Goal: Communication & Community: Answer question/provide support

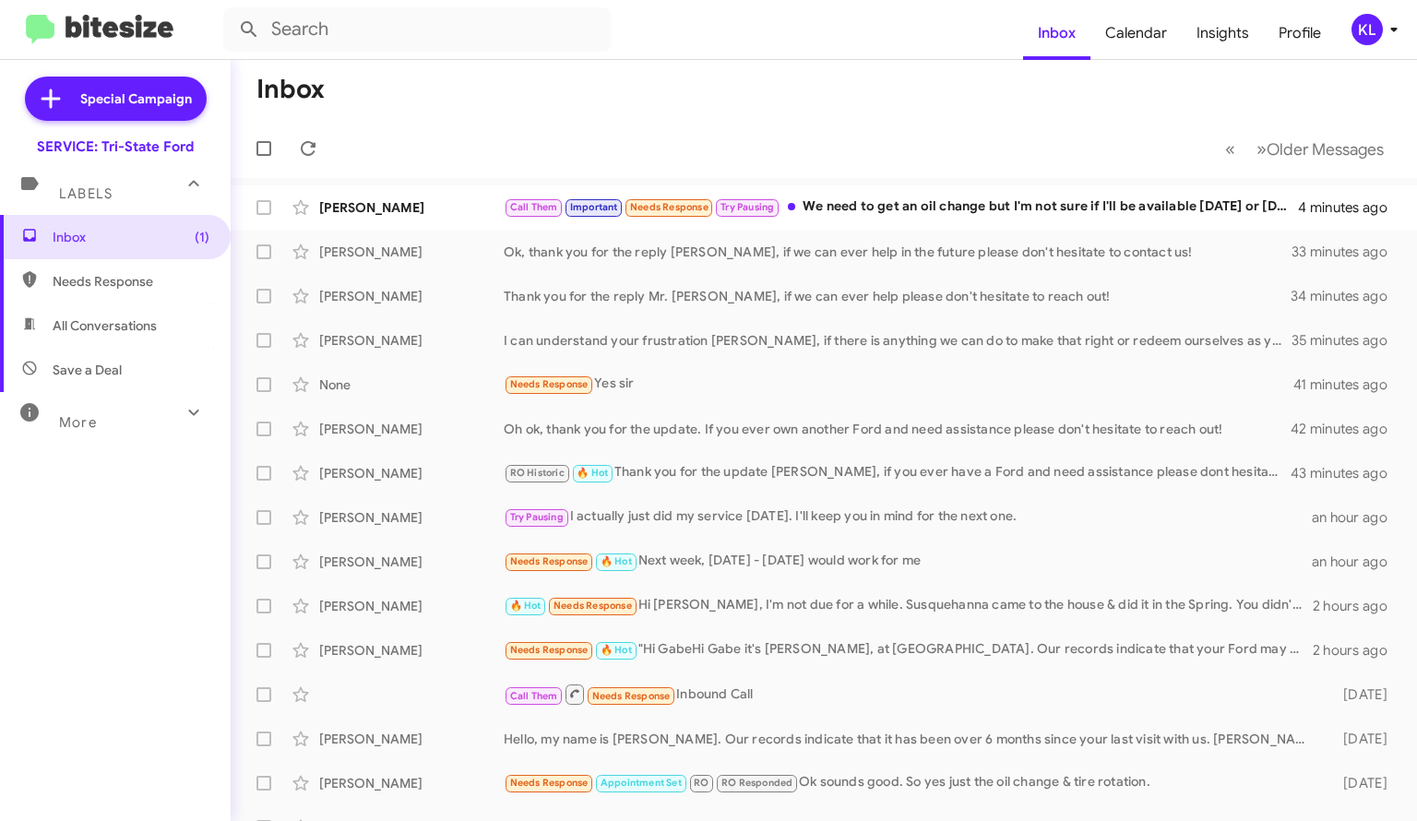
click at [963, 211] on div "Call Them Important Needs Response Try Pausing We need to get an oil change but…" at bounding box center [901, 206] width 794 height 21
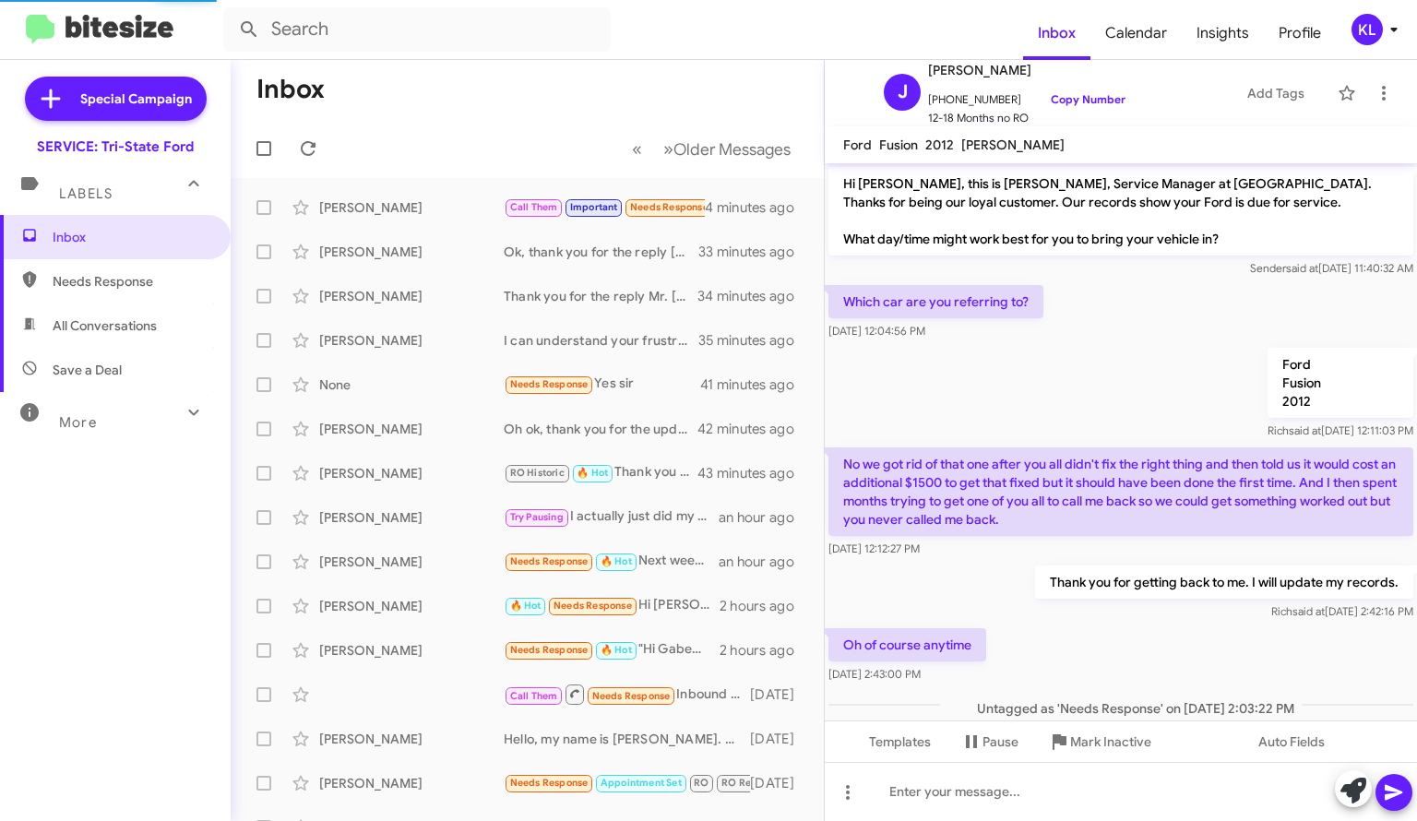
scroll to position [776, 0]
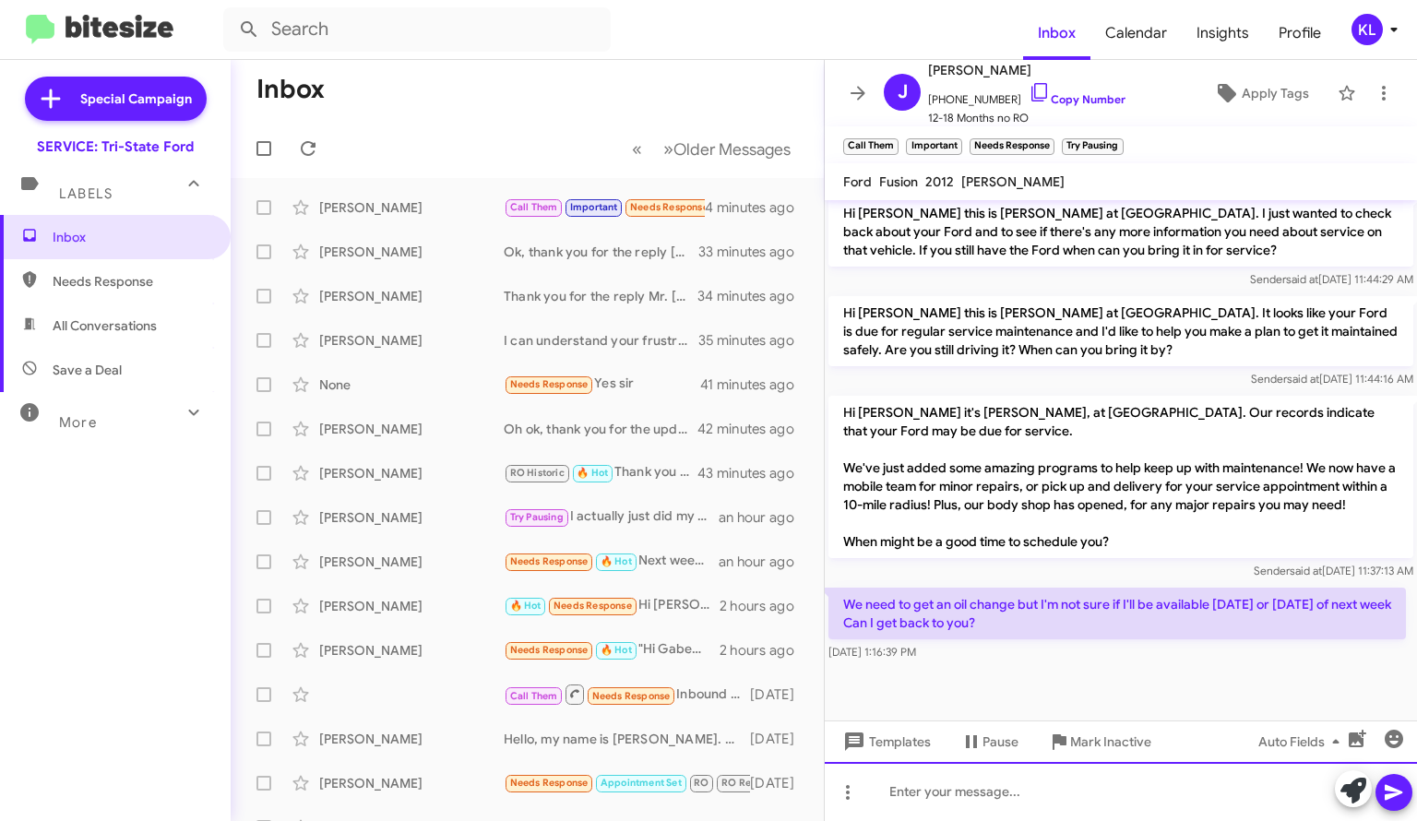
drag, startPoint x: 1013, startPoint y: 794, endPoint x: 1000, endPoint y: 802, distance: 14.9
click at [1007, 797] on div at bounding box center [1121, 791] width 592 height 59
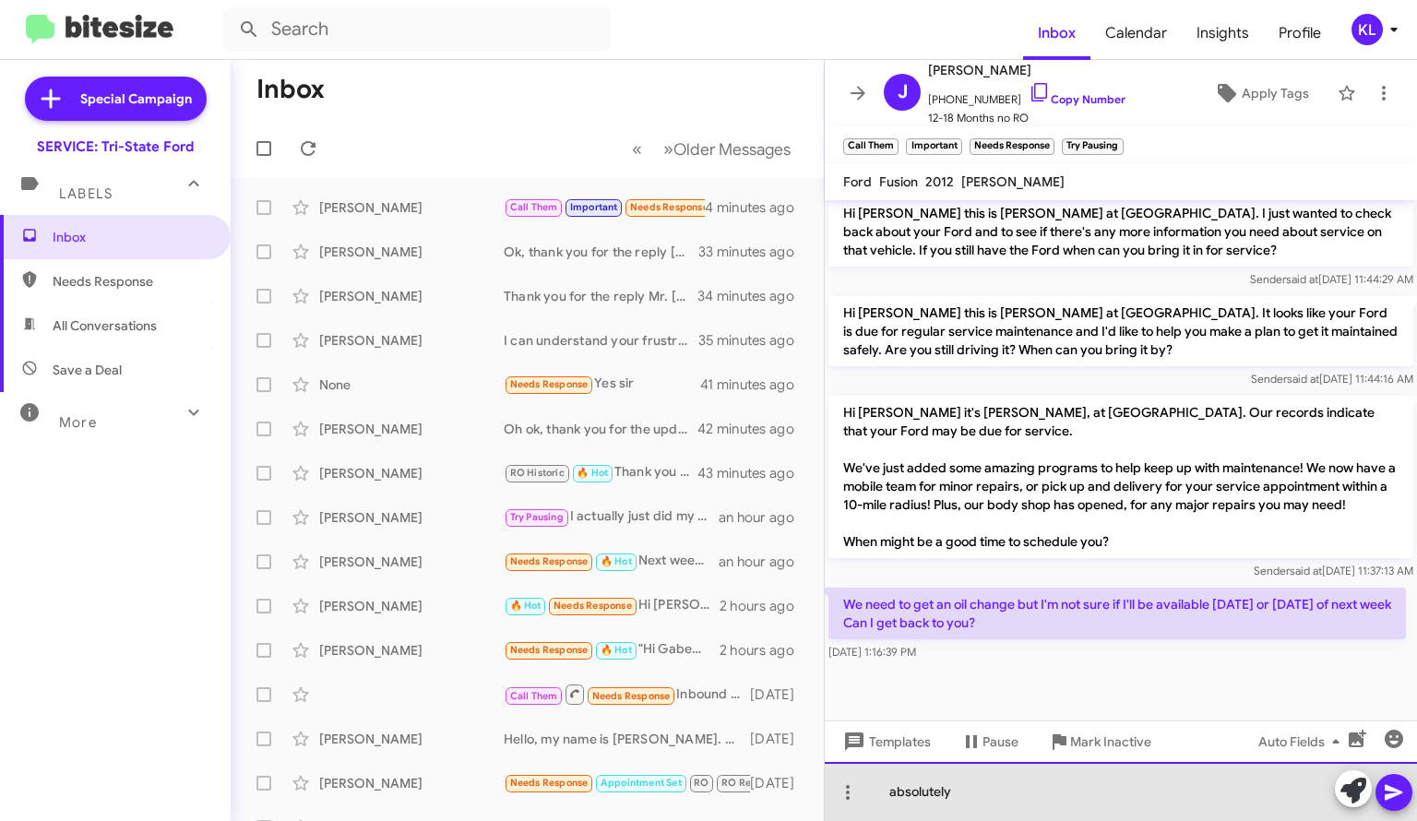
click at [891, 791] on div "absolutely" at bounding box center [1121, 791] width 592 height 59
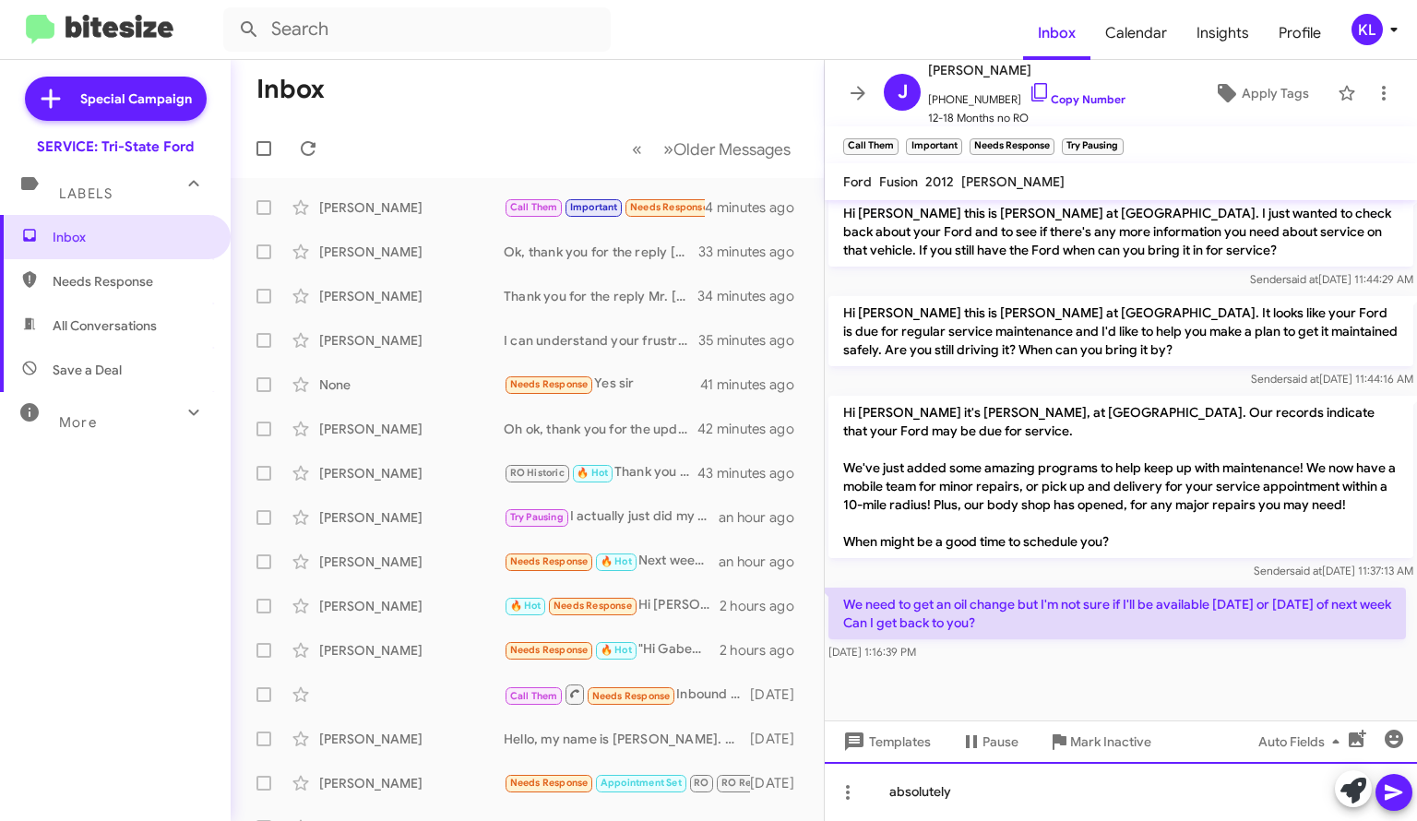
click at [898, 790] on div "absolutely" at bounding box center [1121, 791] width 592 height 59
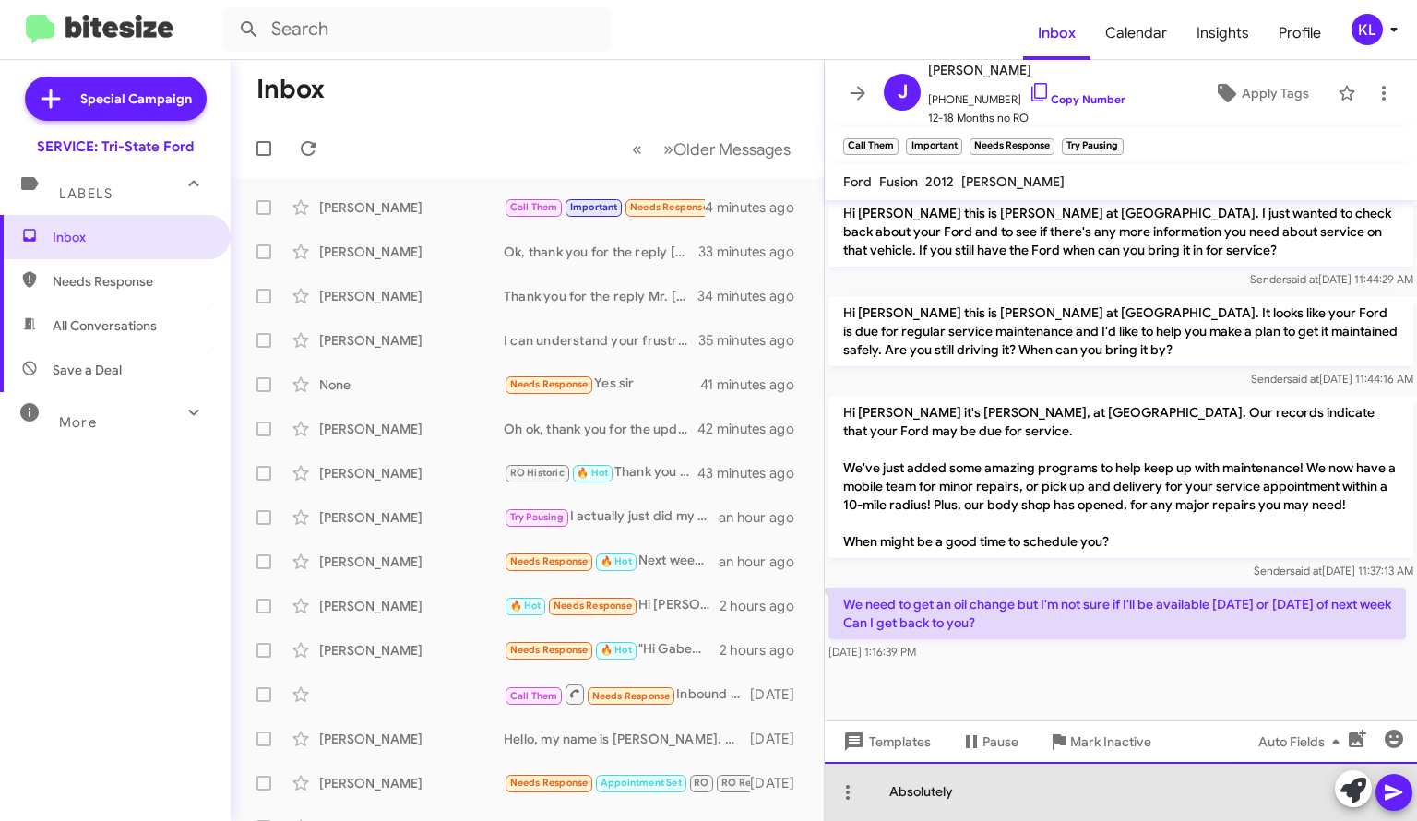
click at [971, 798] on div "Absolutely" at bounding box center [1121, 791] width 592 height 59
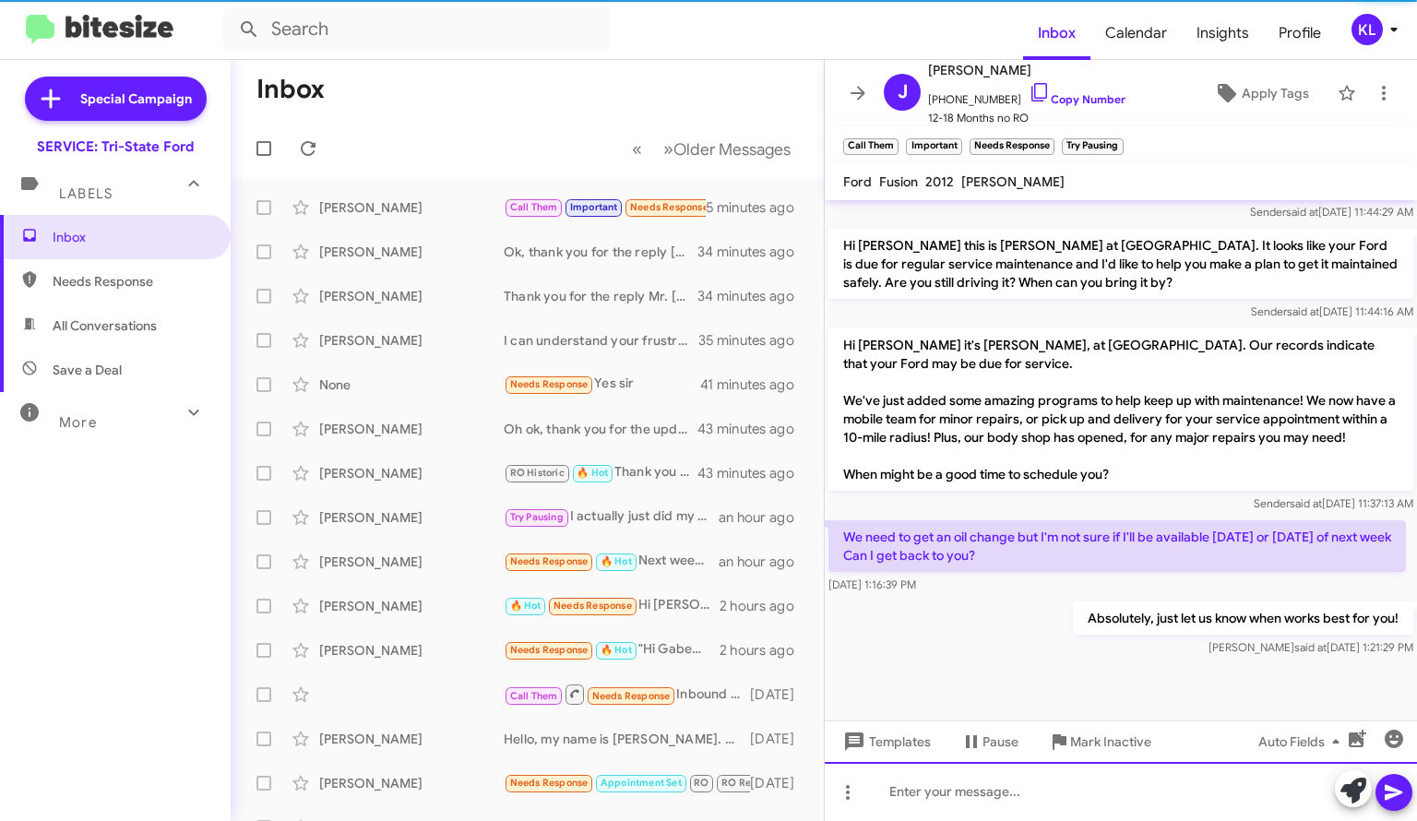
scroll to position [880, 0]
